Goal: Task Accomplishment & Management: Complete application form

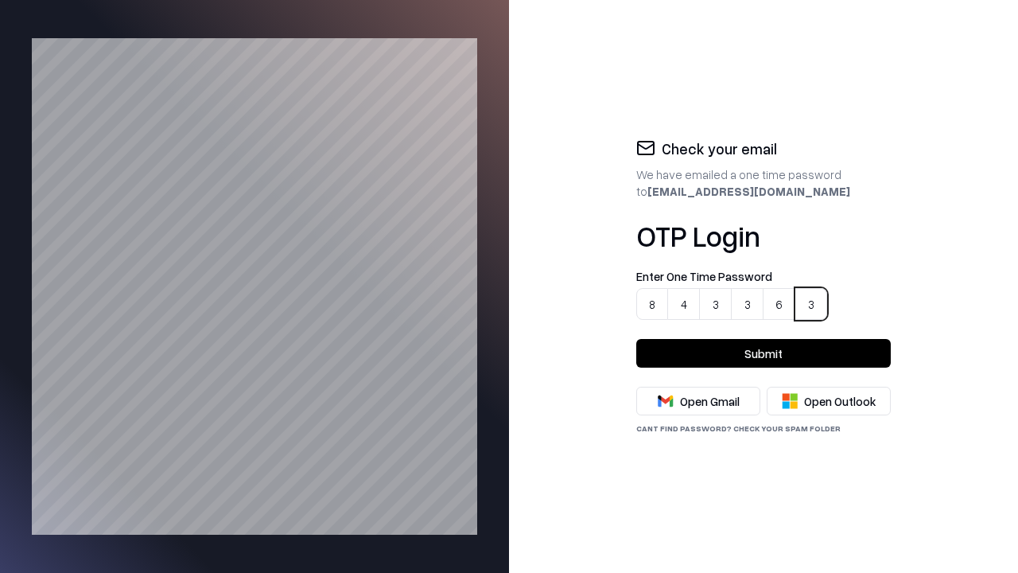
type input "******"
click at [764, 353] on button "Submit" at bounding box center [763, 353] width 255 height 29
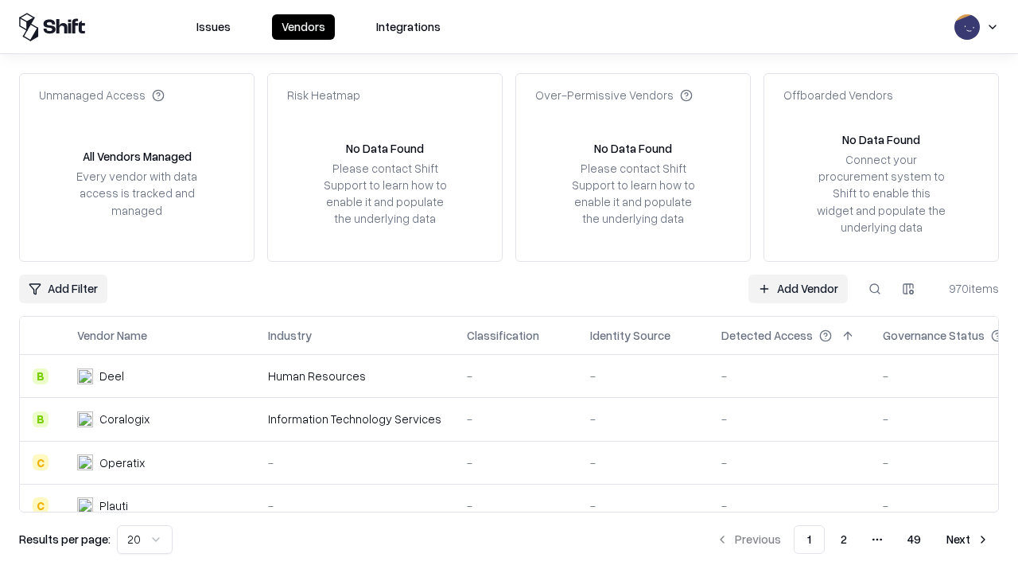
click at [799, 288] on link "Add Vendor" at bounding box center [797, 288] width 99 height 29
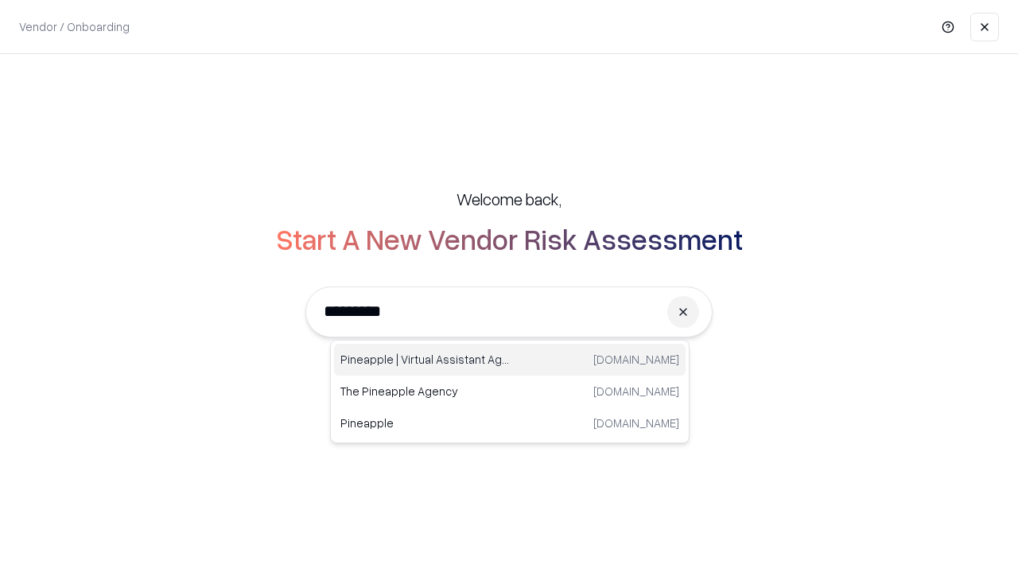
click at [510, 360] on div "Pineapple | Virtual Assistant Agency [DOMAIN_NAME]" at bounding box center [510, 360] width 352 height 32
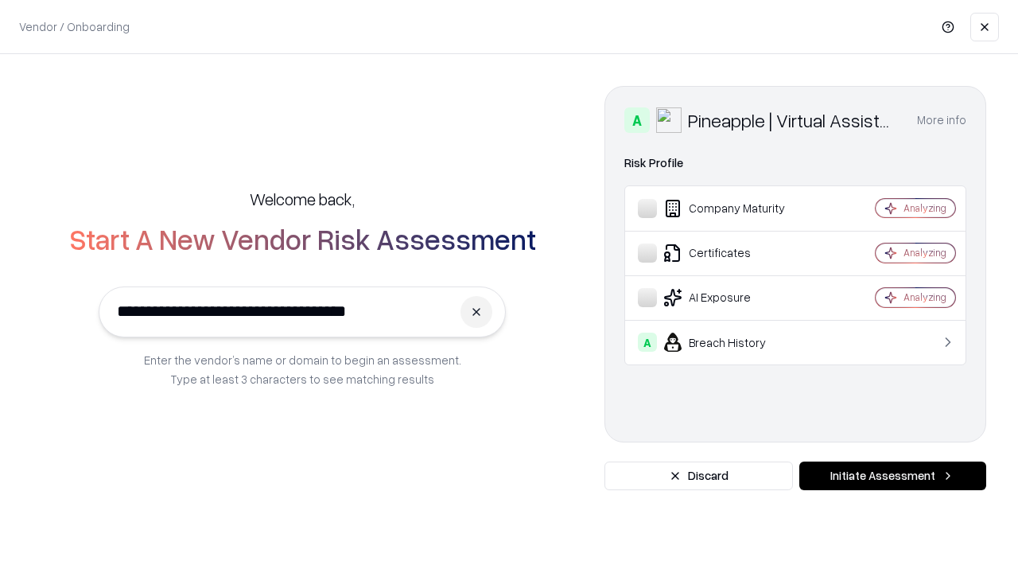
type input "**********"
click at [892, 476] on button "Initiate Assessment" at bounding box center [892, 475] width 187 height 29
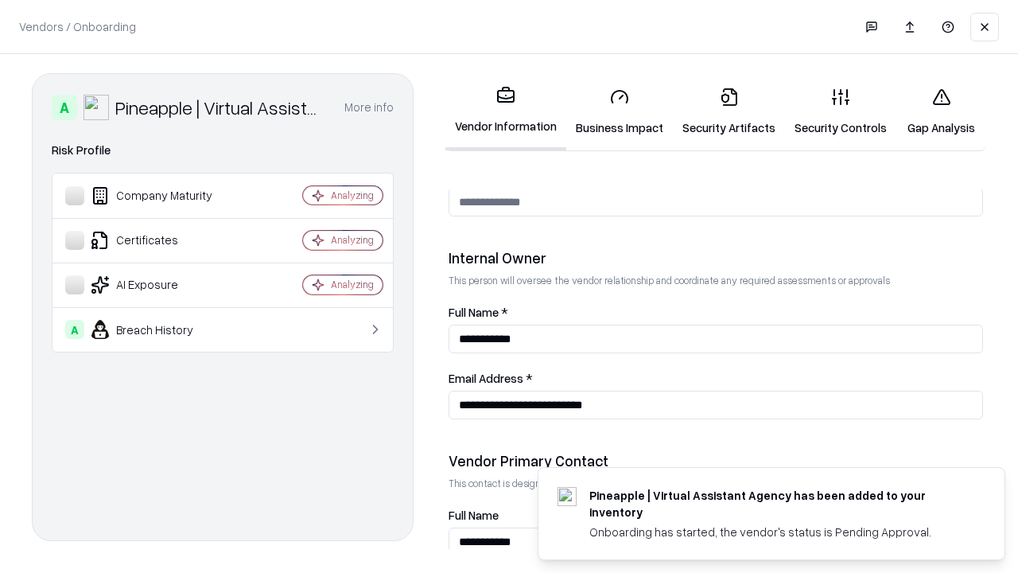
scroll to position [824, 0]
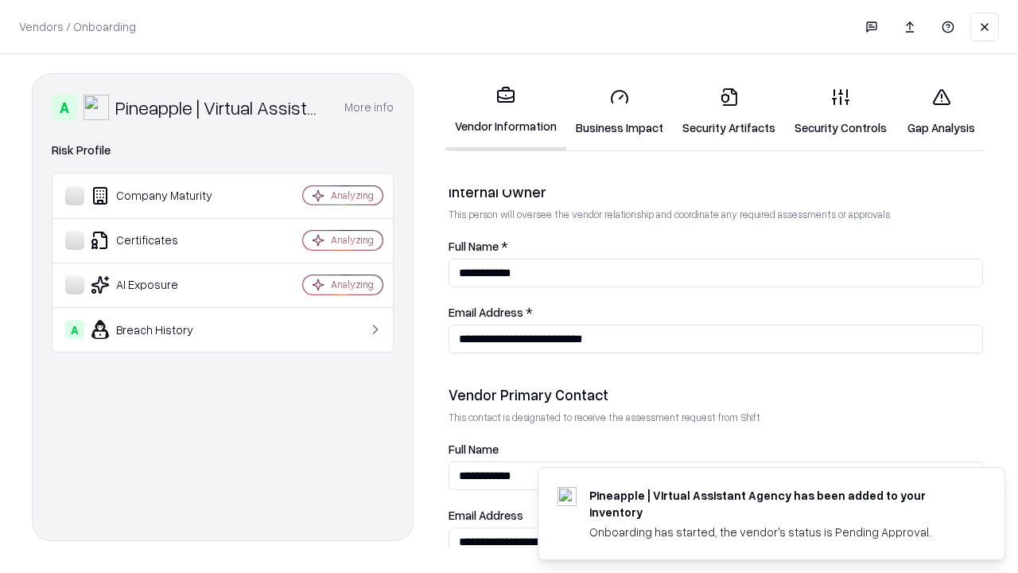
click at [614, 111] on link "Business Impact" at bounding box center [619, 112] width 107 height 74
click at [720, 111] on link "Security Artifacts" at bounding box center [729, 112] width 112 height 74
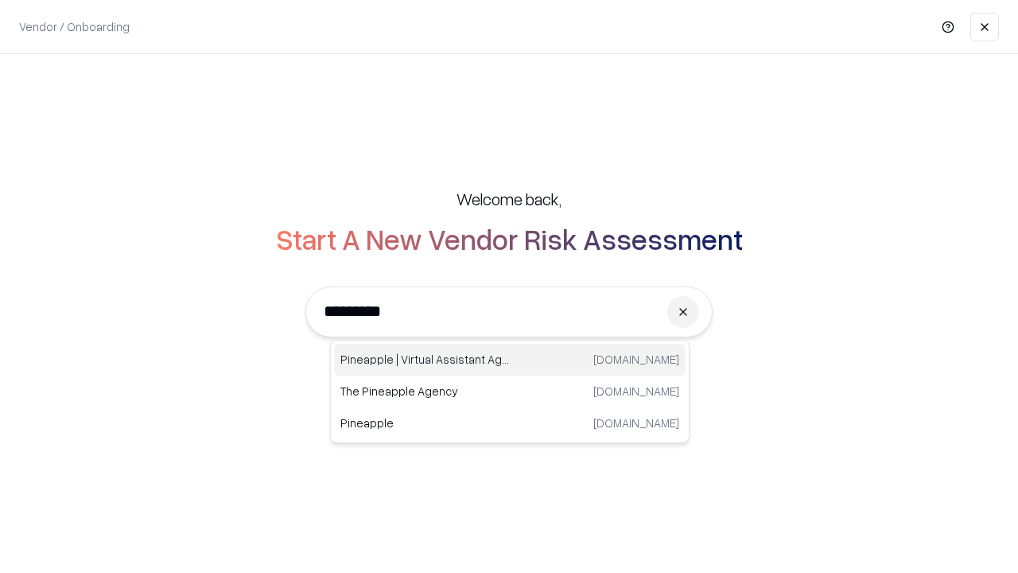
click at [510, 360] on div "Pineapple | Virtual Assistant Agency [DOMAIN_NAME]" at bounding box center [510, 360] width 352 height 32
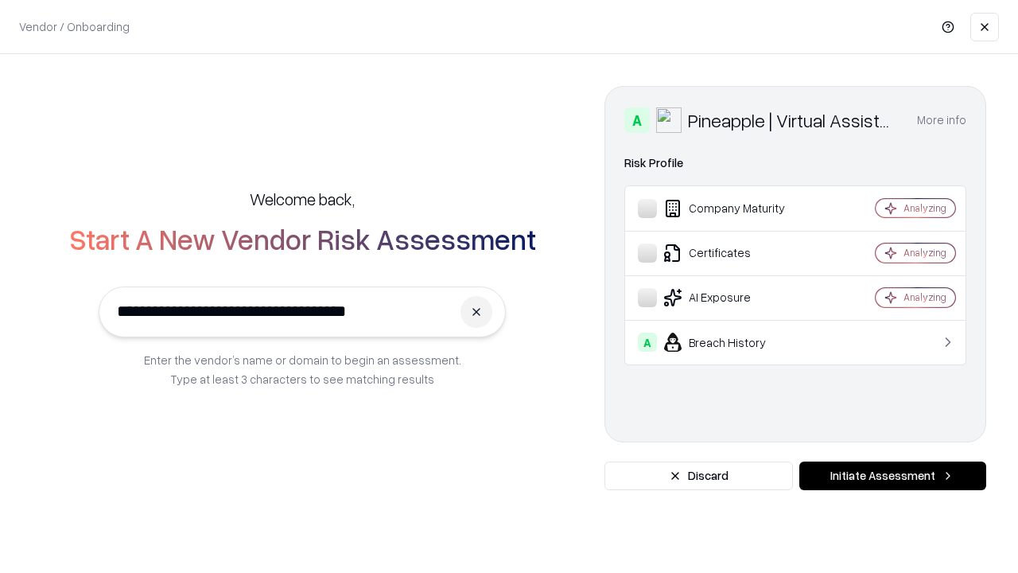
type input "**********"
click at [892, 476] on button "Initiate Assessment" at bounding box center [892, 475] width 187 height 29
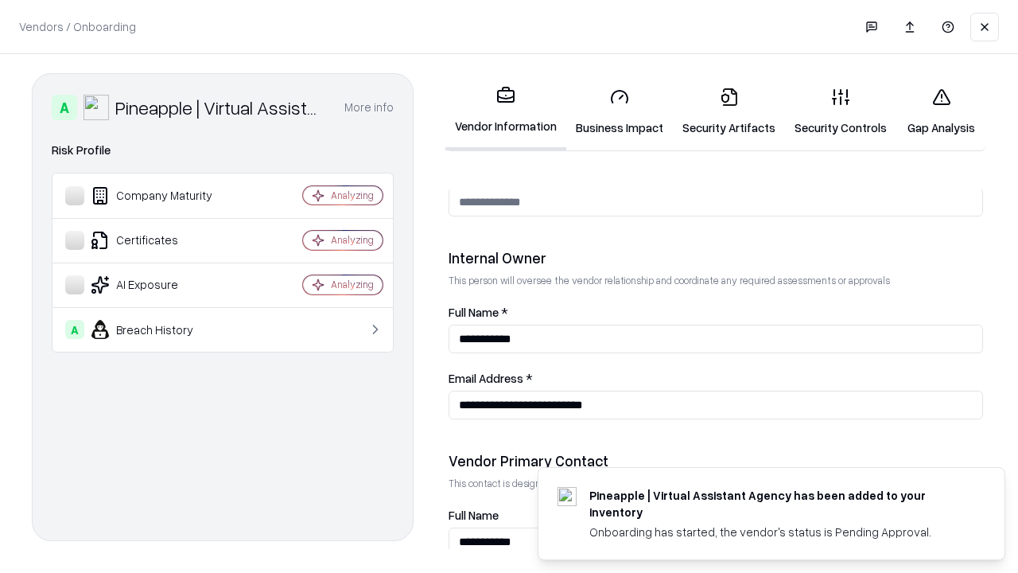
scroll to position [824, 0]
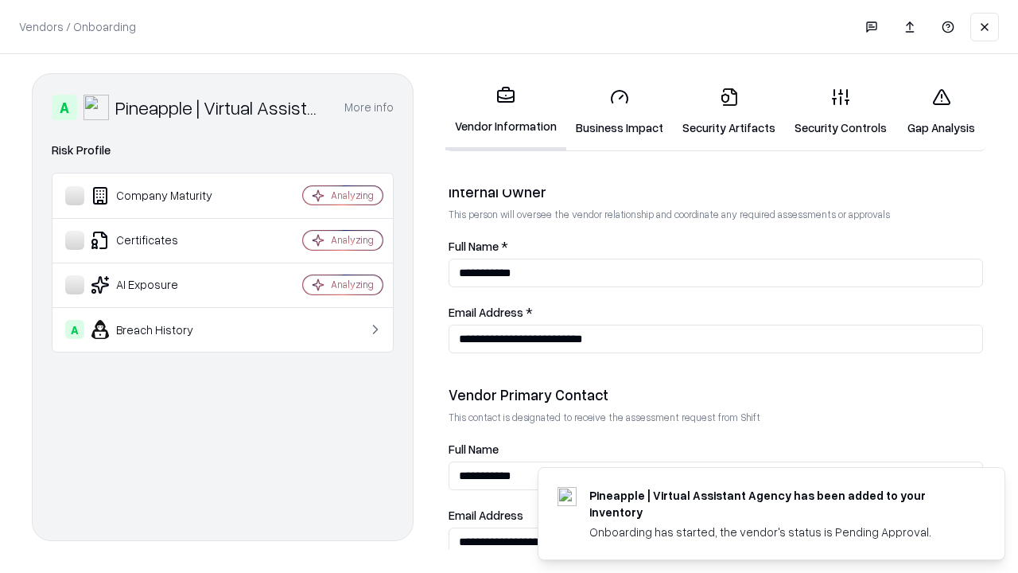
click at [934, 111] on link "Gap Analysis" at bounding box center [941, 112] width 90 height 74
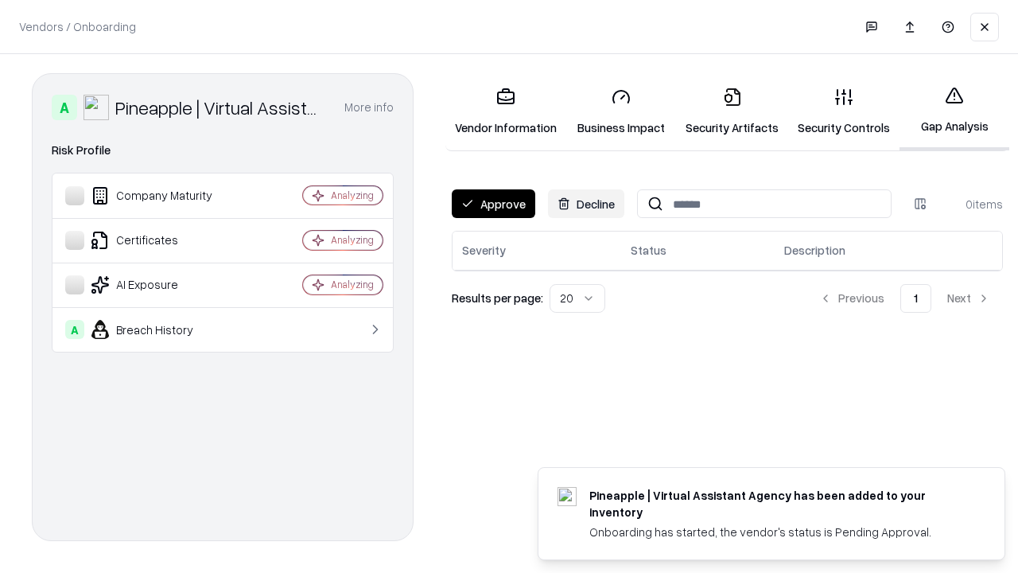
click at [492, 204] on button "Approve" at bounding box center [494, 203] width 84 height 29
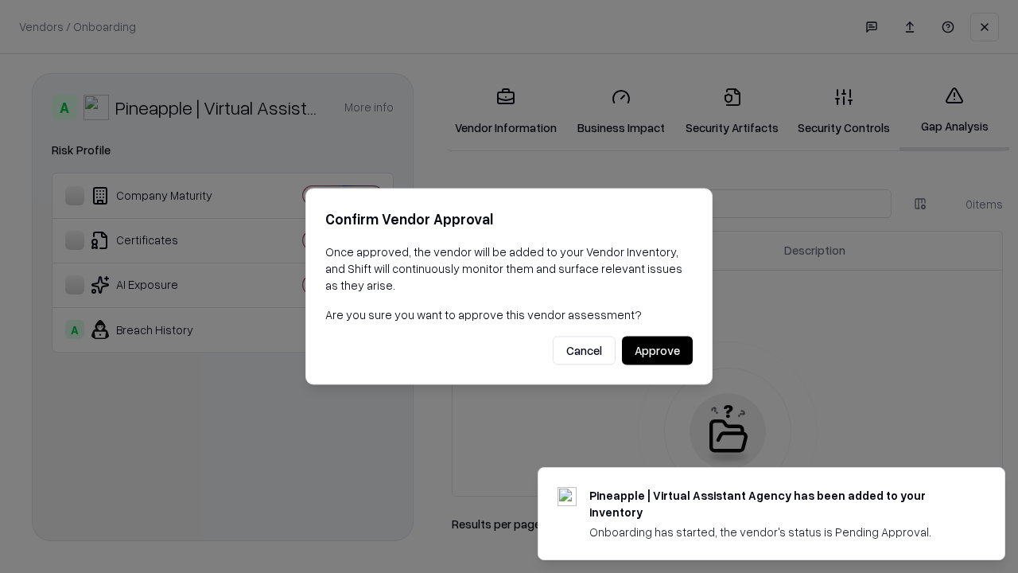
click at [658, 350] on button "Approve" at bounding box center [657, 350] width 71 height 29
